Goal: Navigation & Orientation: Go to known website

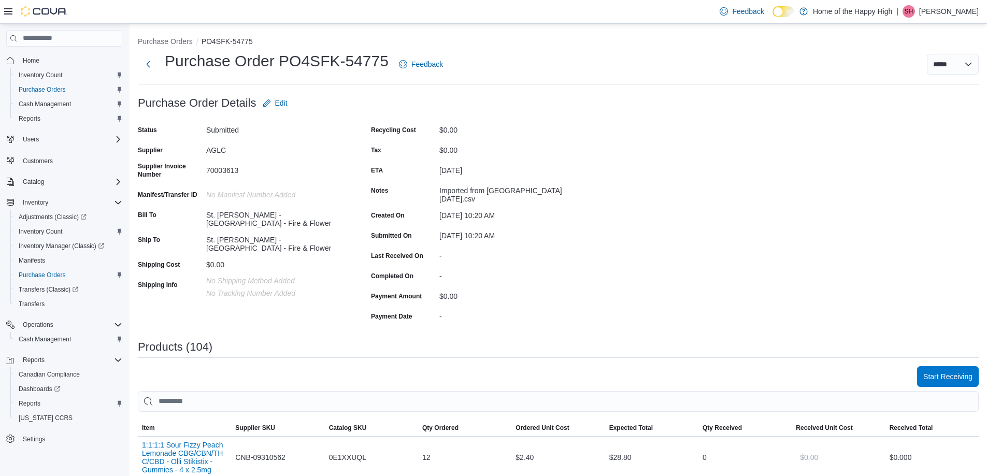
scroll to position [466, 0]
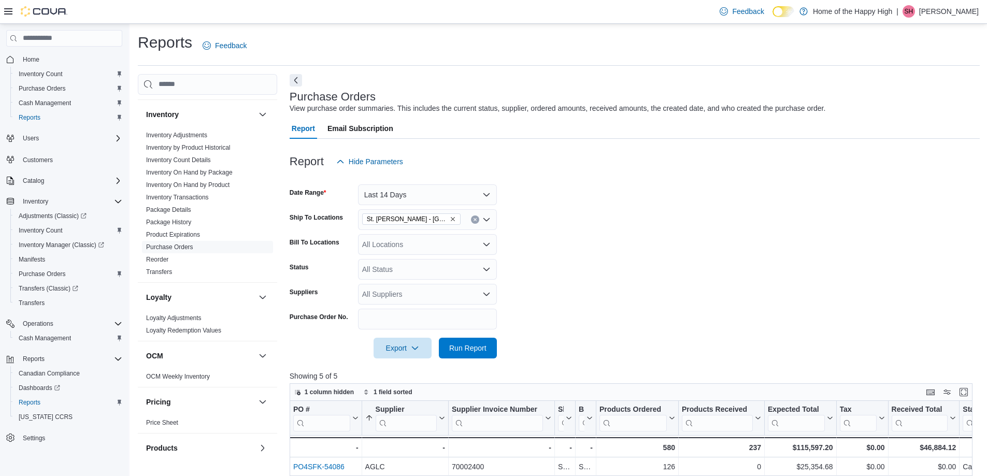
click at [965, 15] on p "[PERSON_NAME]" at bounding box center [949, 11] width 60 height 12
click at [917, 98] on span "Sign Out" at bounding box center [912, 101] width 28 height 10
